Goal: Task Accomplishment & Management: Manage account settings

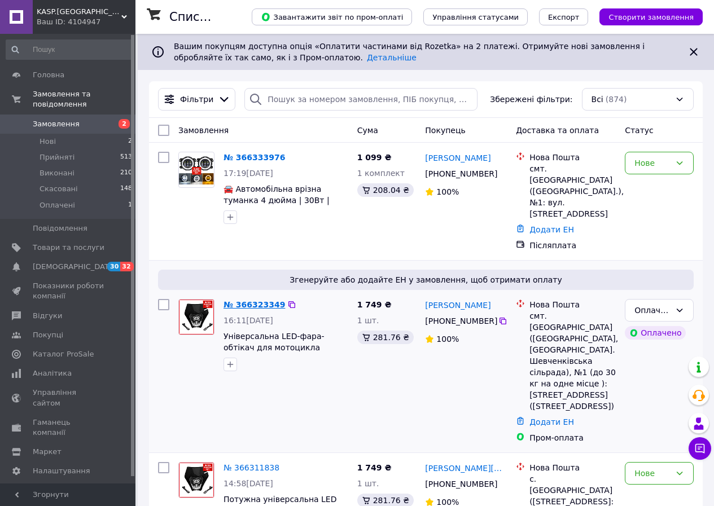
click at [262, 300] on link "№ 366323349" at bounding box center [253, 304] width 61 height 9
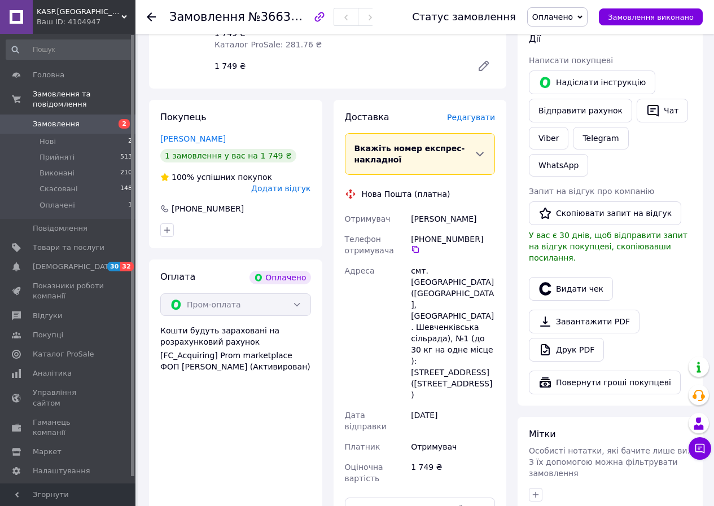
scroll to position [620, 0]
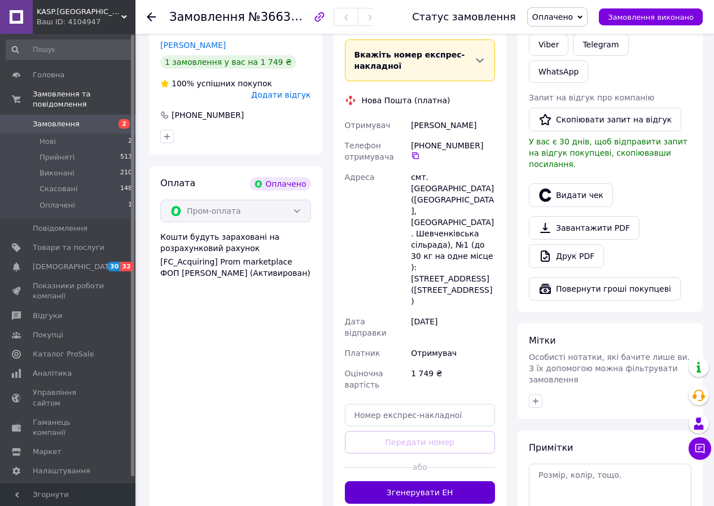
click at [391, 481] on button "Згенерувати ЕН" at bounding box center [420, 492] width 151 height 23
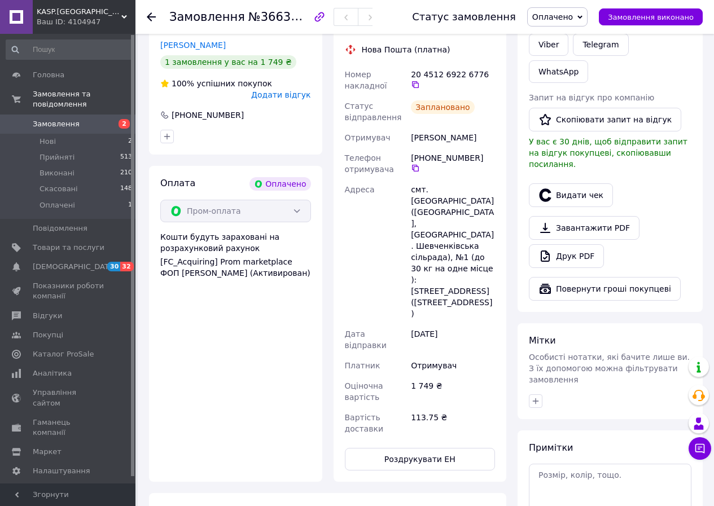
click at [58, 119] on span "Замовлення" at bounding box center [56, 124] width 47 height 10
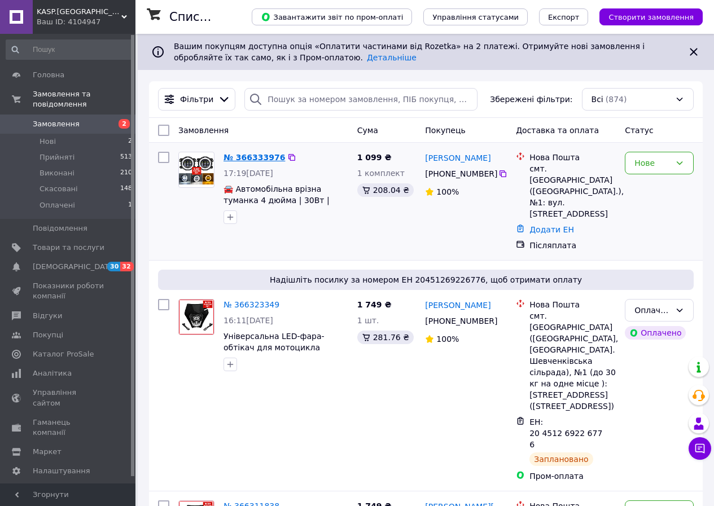
click at [257, 158] on link "№ 366333976" at bounding box center [253, 157] width 61 height 9
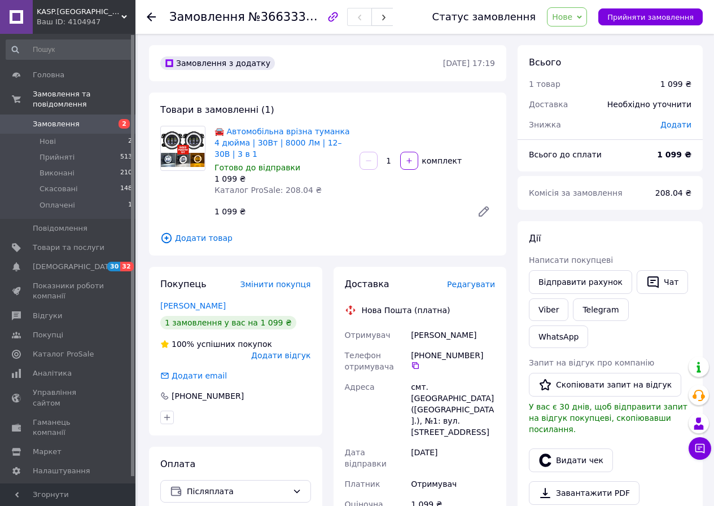
scroll to position [282, 0]
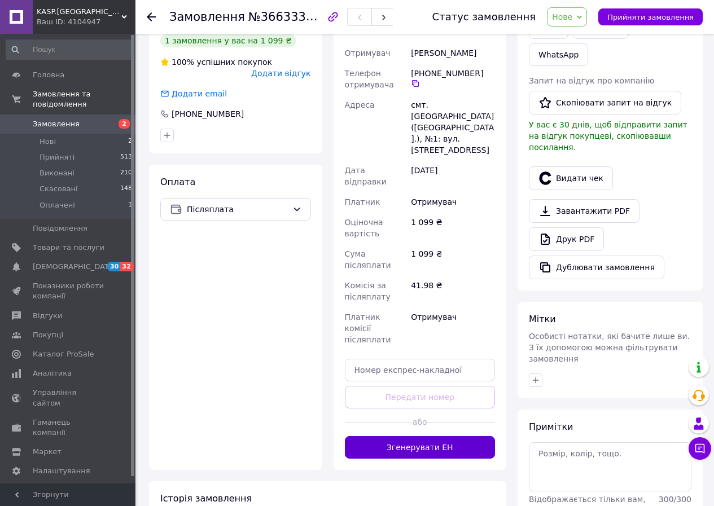
click at [413, 436] on button "Згенерувати ЕН" at bounding box center [420, 447] width 151 height 23
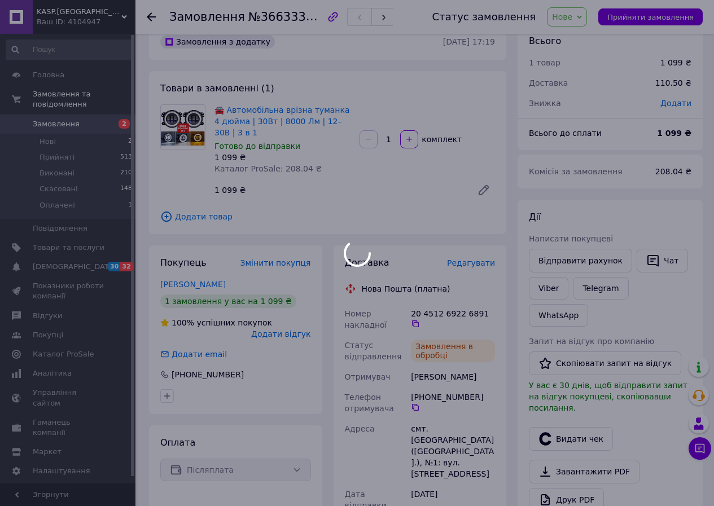
scroll to position [0, 0]
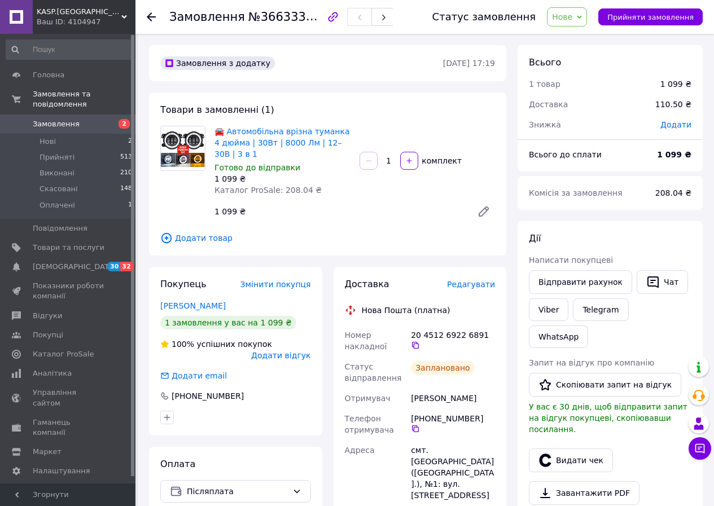
click at [82, 119] on span "Замовлення" at bounding box center [69, 124] width 72 height 10
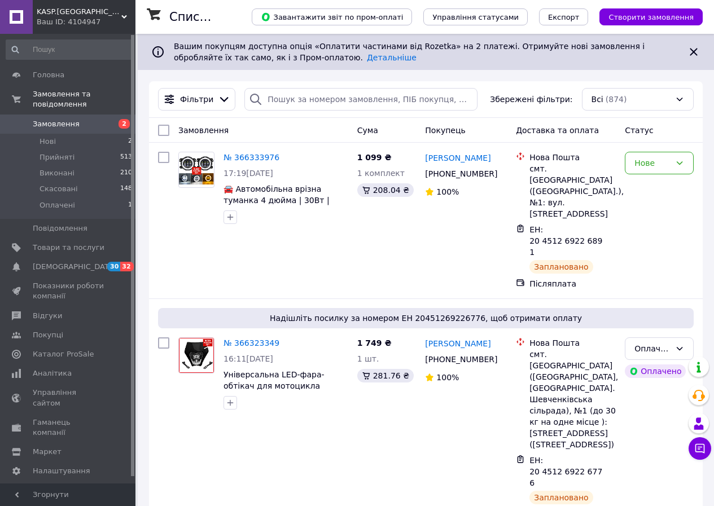
drag, startPoint x: 611, startPoint y: 371, endPoint x: 721, endPoint y: 490, distance: 161.7
click at [618, 376] on div "Нова Пошта смт. Шевченкове (Харківська обл., Куп'янський р-н. Шевченківська сіл…" at bounding box center [565, 429] width 109 height 192
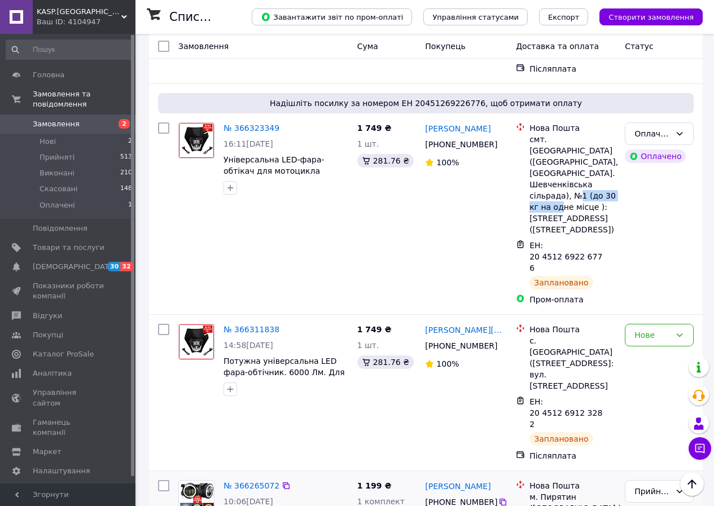
scroll to position [226, 0]
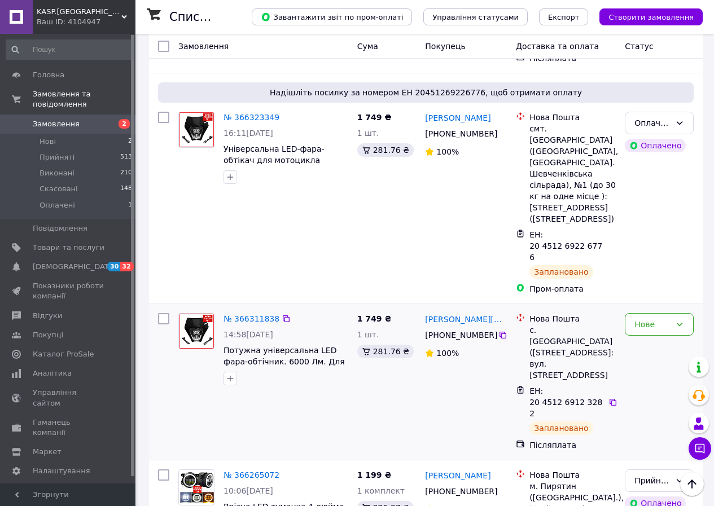
click at [589, 386] on span "ЕН: 20 4512 6912 3282" at bounding box center [565, 402] width 73 height 32
copy div "ЕН: 20 4512 6912 3282"
drag, startPoint x: 490, startPoint y: 280, endPoint x: 424, endPoint y: 265, distance: 67.7
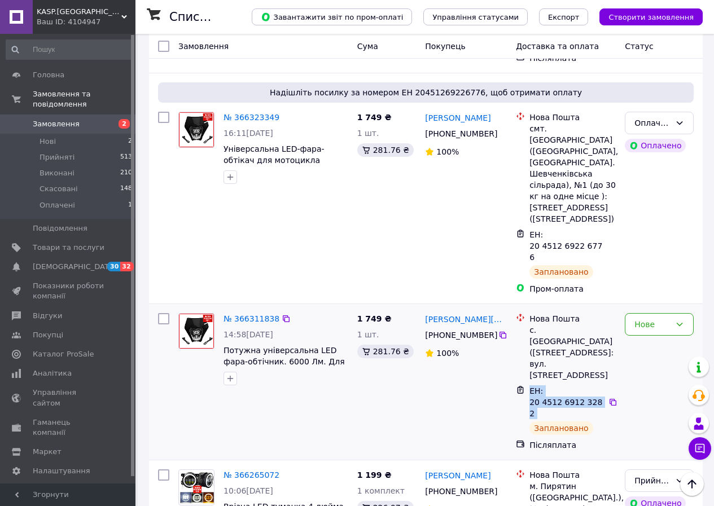
click at [424, 309] on div "Влад Ярема +380 73 035 89 67 100%" at bounding box center [465, 382] width 91 height 147
copy div "Влад Ярема +380 73 035 89 67"
drag, startPoint x: 322, startPoint y: 305, endPoint x: 223, endPoint y: 294, distance: 99.3
click at [223, 345] on span "Потужна універсальна LED фара-обтічник. 6000 Лм. Для мотоциклів ендуро та крос." at bounding box center [285, 356] width 125 height 23
copy span "Потужна універсальна LED фара-обтічник. 6000 Лм. Для"
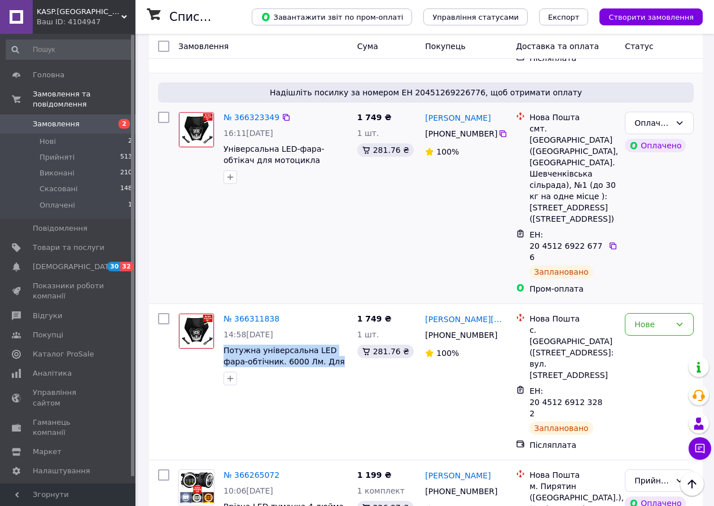
drag, startPoint x: 489, startPoint y: 101, endPoint x: 424, endPoint y: 85, distance: 67.3
click at [424, 107] on div "Олександр Глібко +380 63 684 00 92 100%" at bounding box center [465, 203] width 91 height 192
copy div "Олександр Глібко +380 63 684 00 92"
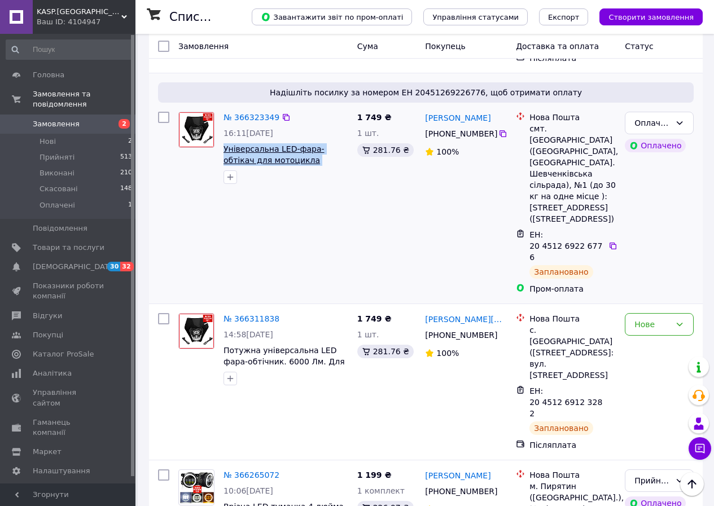
drag, startPoint x: 341, startPoint y: 129, endPoint x: 225, endPoint y: 121, distance: 116.5
click at [225, 143] on span "Універсальна LED-фара-обтікач для мотоцикла ендуро, крос. Яскравий лід світло, …" at bounding box center [285, 154] width 125 height 23
click at [567, 230] on span "ЕН: 20 4512 6922 6776" at bounding box center [565, 246] width 73 height 32
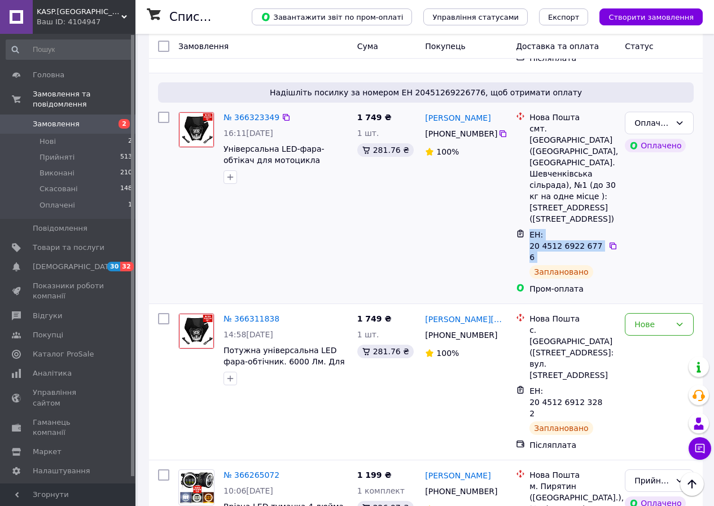
copy div "ЕН: 20 4512 6922 6776"
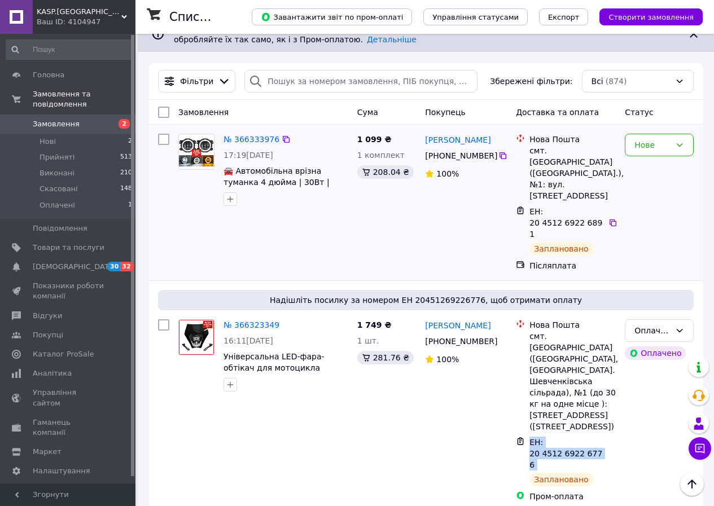
scroll to position [0, 0]
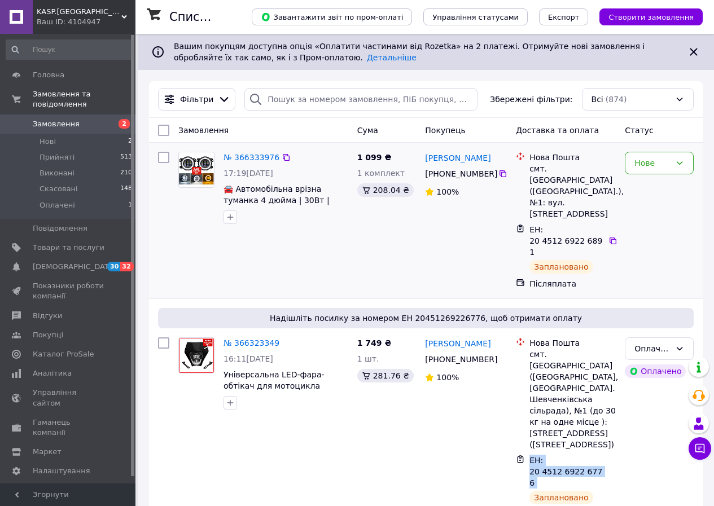
click at [553, 225] on span "ЕН: 20 4512 6922 6891" at bounding box center [565, 241] width 73 height 32
copy div "ЕН: 20 4512 6922 6891"
drag, startPoint x: 489, startPoint y: 175, endPoint x: 420, endPoint y: 157, distance: 71.3
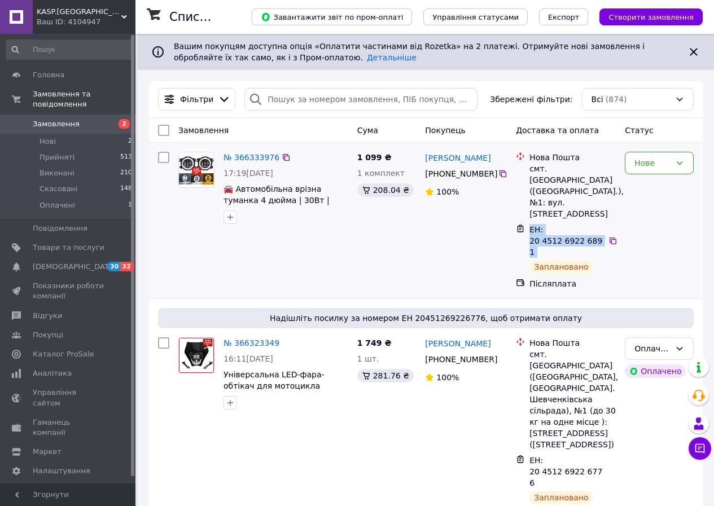
click at [420, 157] on div "Сергей Спиряев +380 68 583 71 71 100%" at bounding box center [465, 220] width 91 height 147
copy div "Сергей Спиряев +380 68 583 71 71"
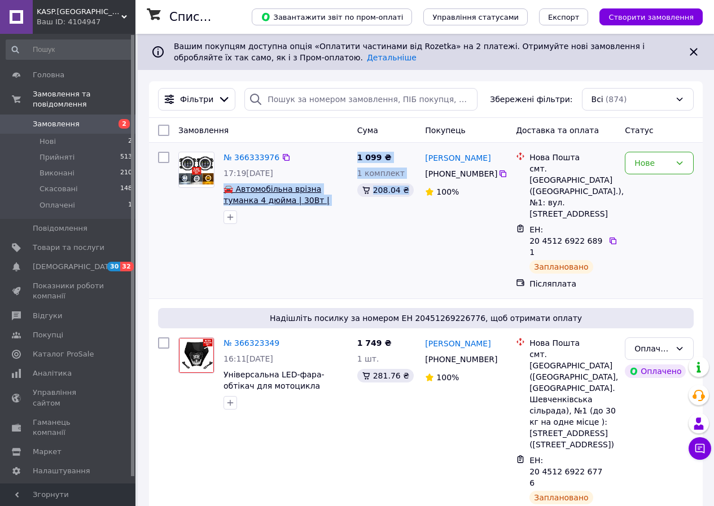
drag, startPoint x: 363, startPoint y: 208, endPoint x: 227, endPoint y: 190, distance: 137.1
click at [227, 190] on div "№ 366333976 17:19, 12.10.2025 🚘 Автомобільна врізна туманка 4 дюйма | 30Вт | 80…" at bounding box center [425, 220] width 544 height 147
click at [450, 263] on div "№ 366333976 17:19, 12.10.2025 🚘 Автомобільна врізна туманка 4 дюйма | 30Вт | 80…" at bounding box center [425, 221] width 553 height 156
drag, startPoint x: 346, startPoint y: 201, endPoint x: 228, endPoint y: 192, distance: 118.3
click at [228, 192] on span "🚘 Автомобільна врізна туманка 4 дюйма | 30Вт | 8000 Лм | 12–30В | 3 в 1" at bounding box center [285, 194] width 125 height 23
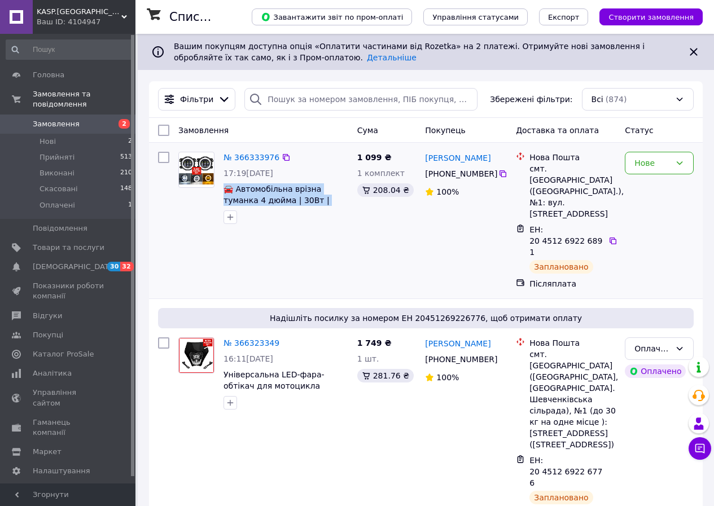
copy span "🚘 Автомобільна врізна туманка 4 дюйма | 30Вт | 8000 Лм | 12–30В"
click at [499, 173] on icon at bounding box center [502, 173] width 7 height 7
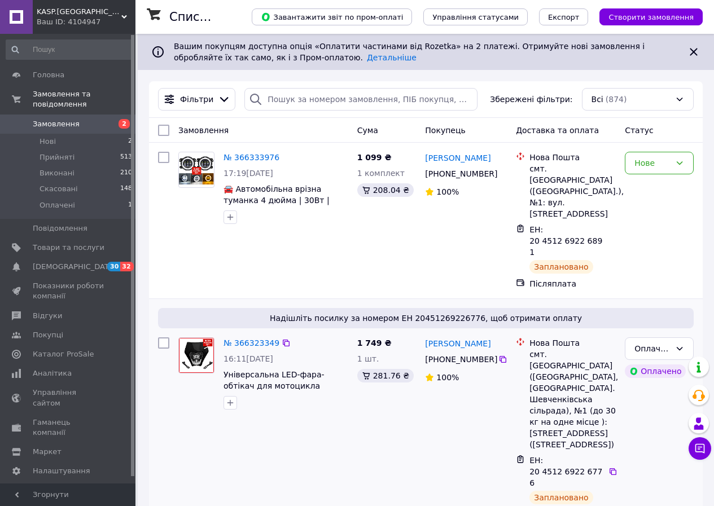
click at [464, 351] on div "[PHONE_NUMBER]" at bounding box center [459, 359] width 75 height 16
copy div "684"
click at [498, 355] on icon at bounding box center [502, 359] width 9 height 9
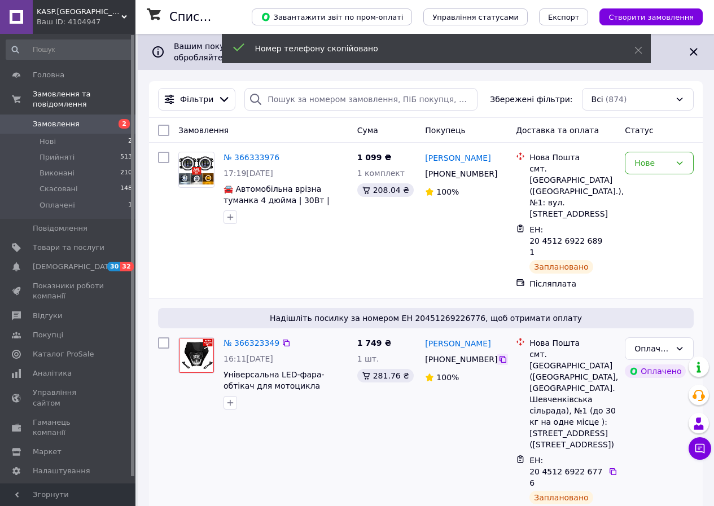
click at [499, 356] on icon at bounding box center [502, 359] width 7 height 7
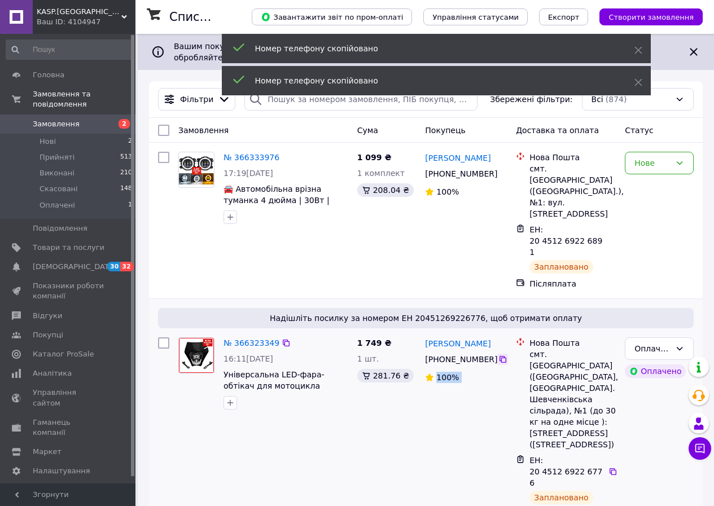
click at [499, 356] on icon at bounding box center [502, 359] width 7 height 7
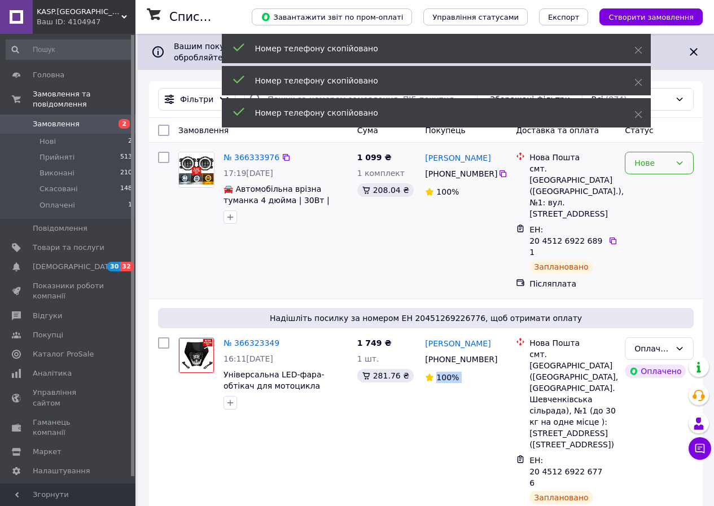
click at [644, 167] on div "Нове" at bounding box center [652, 163] width 36 height 12
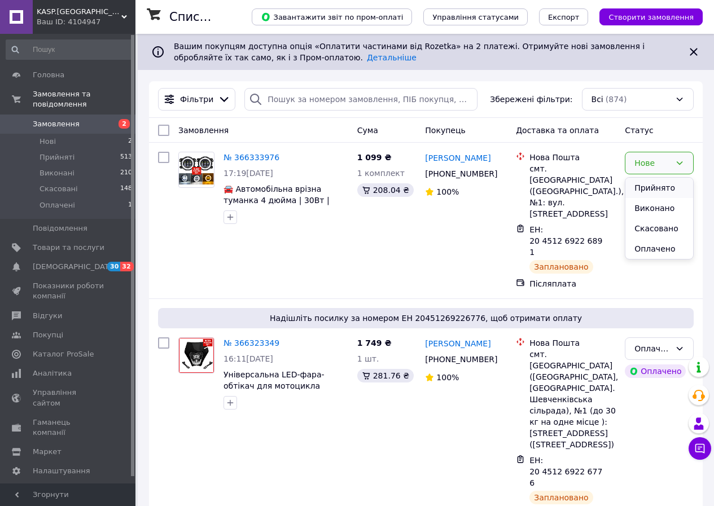
drag, startPoint x: 654, startPoint y: 185, endPoint x: 289, endPoint y: 505, distance: 484.8
click at [654, 184] on li "Прийнято" at bounding box center [659, 188] width 68 height 20
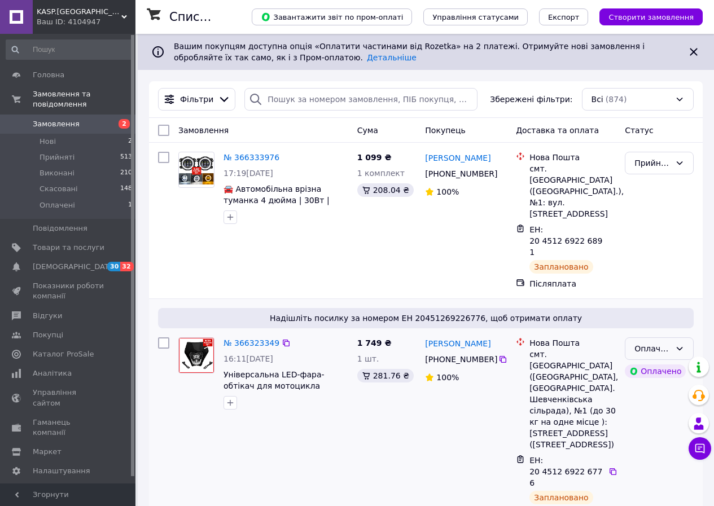
click at [675, 344] on icon at bounding box center [679, 348] width 9 height 9
click at [659, 338] on li "Прийнято" at bounding box center [659, 339] width 68 height 20
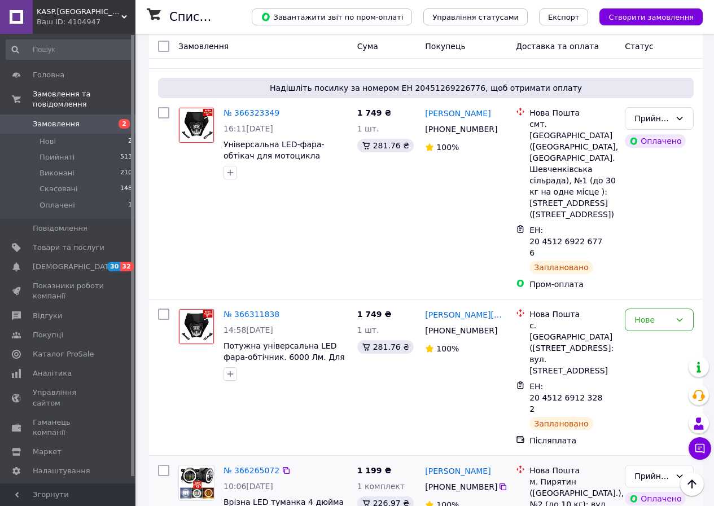
scroll to position [282, 0]
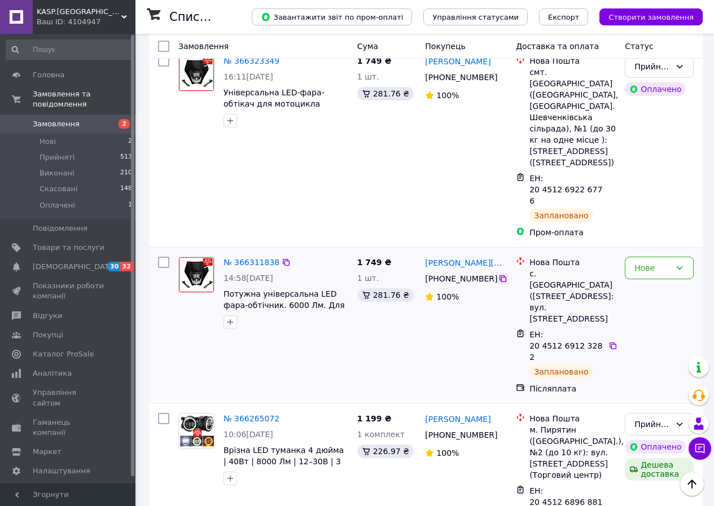
click at [500, 274] on icon at bounding box center [502, 278] width 9 height 9
click at [667, 257] on div "Нове" at bounding box center [658, 268] width 69 height 23
click at [657, 228] on li "Прийнято" at bounding box center [659, 236] width 68 height 20
